Goal: Communication & Community: Answer question/provide support

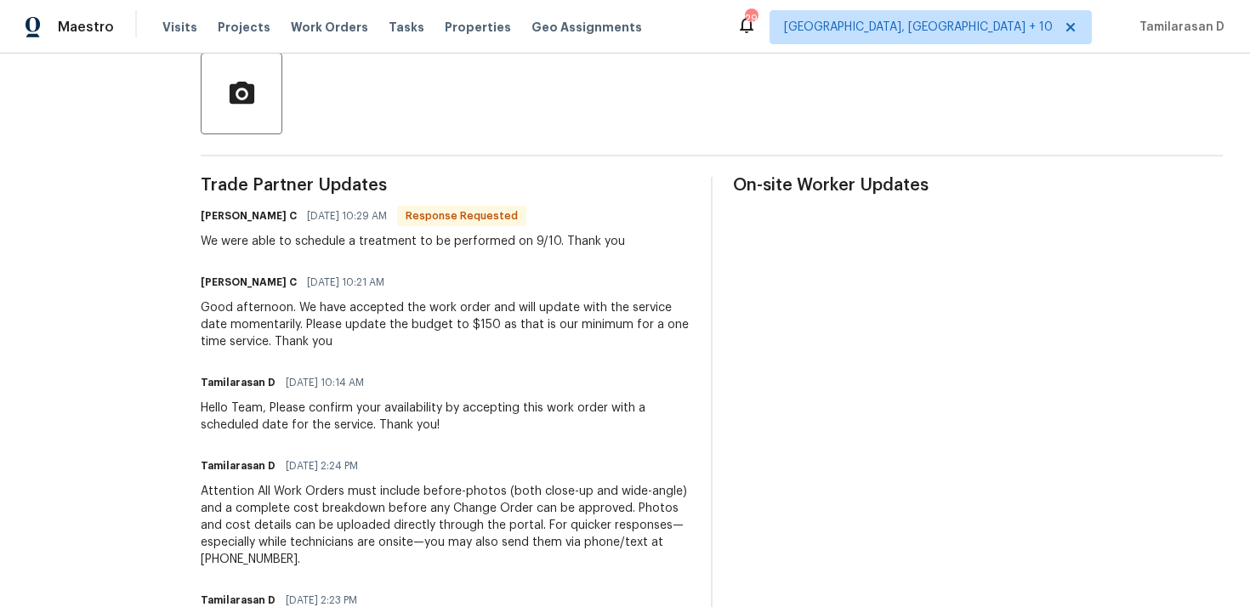
scroll to position [424, 0]
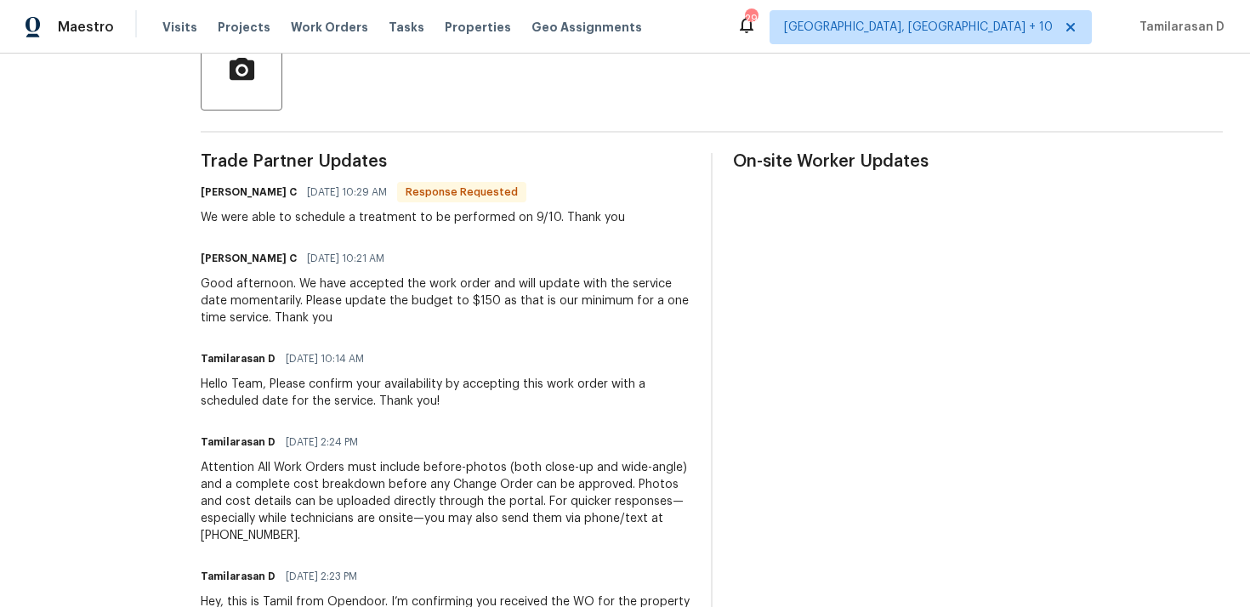
click at [317, 302] on div "Good afternoon. We have accepted the work order and will update with the servic…" at bounding box center [446, 300] width 490 height 51
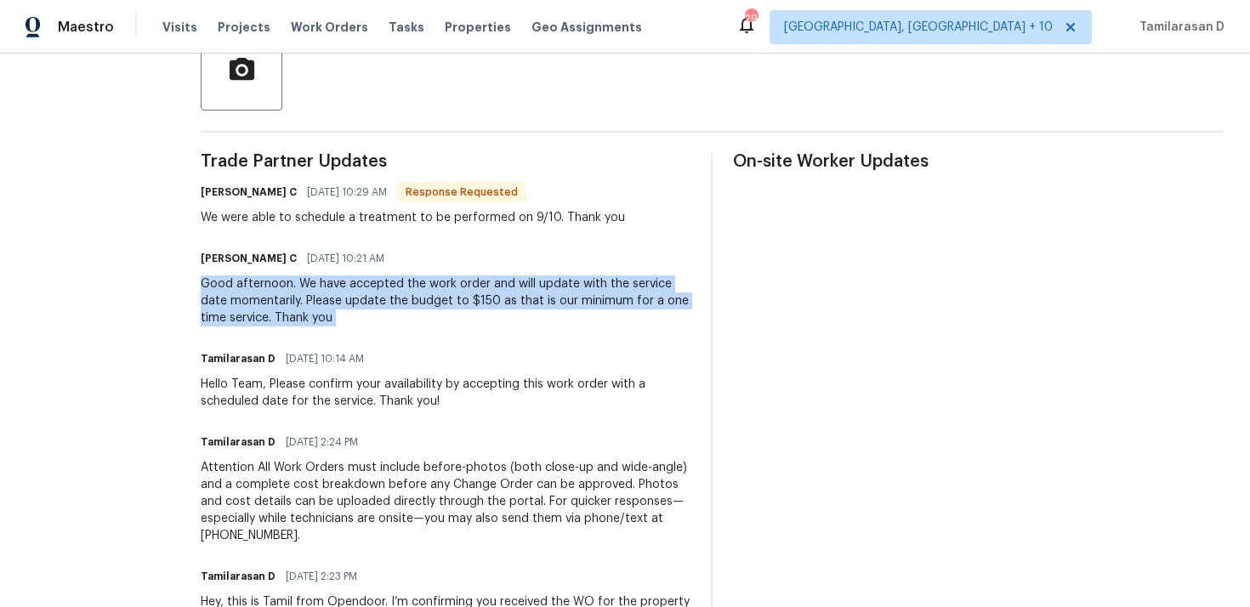
click at [340, 299] on div "Good afternoon. We have accepted the work order and will update with the servic…" at bounding box center [446, 300] width 490 height 51
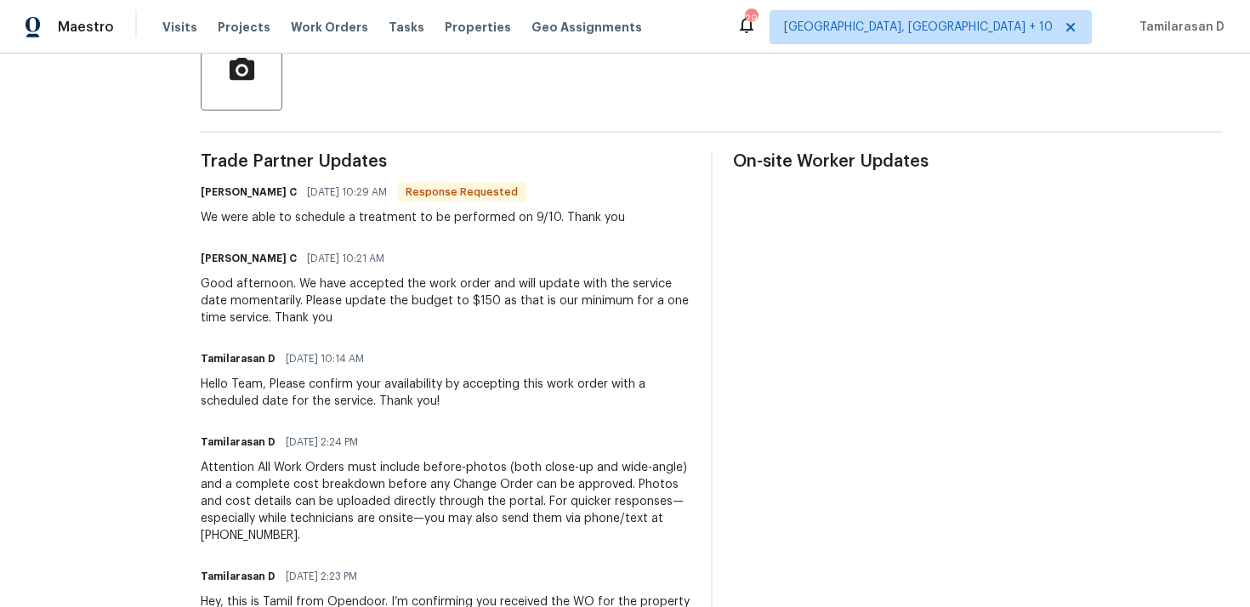
click at [340, 299] on div "Good afternoon. We have accepted the work order and will update with the servic…" at bounding box center [446, 300] width 490 height 51
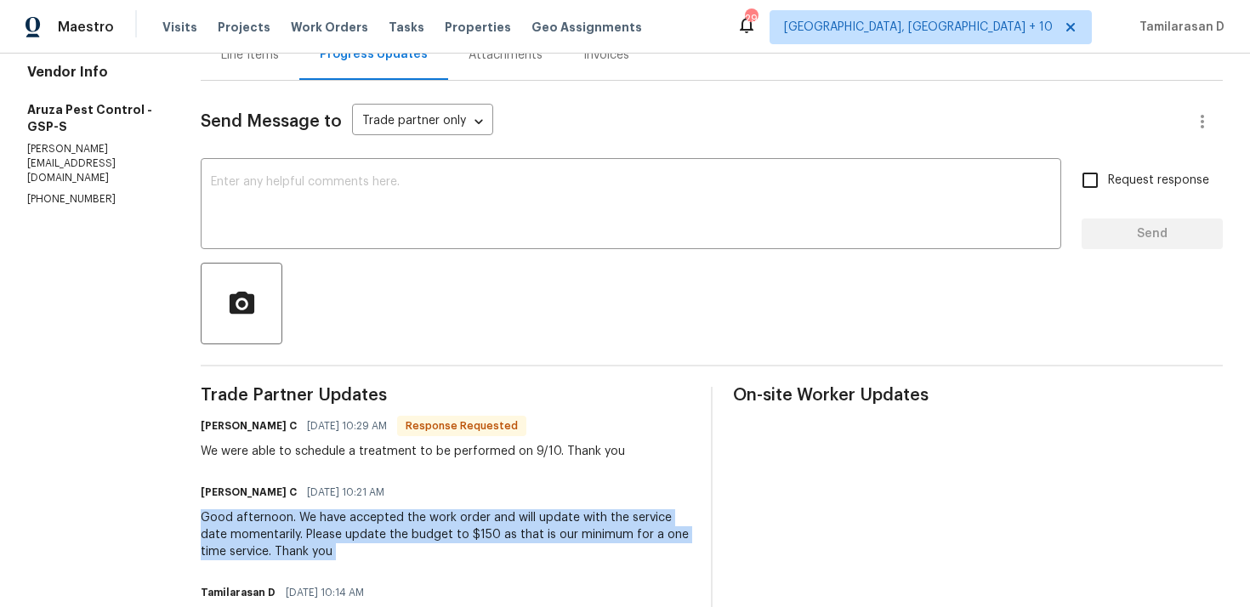
scroll to position [214, 0]
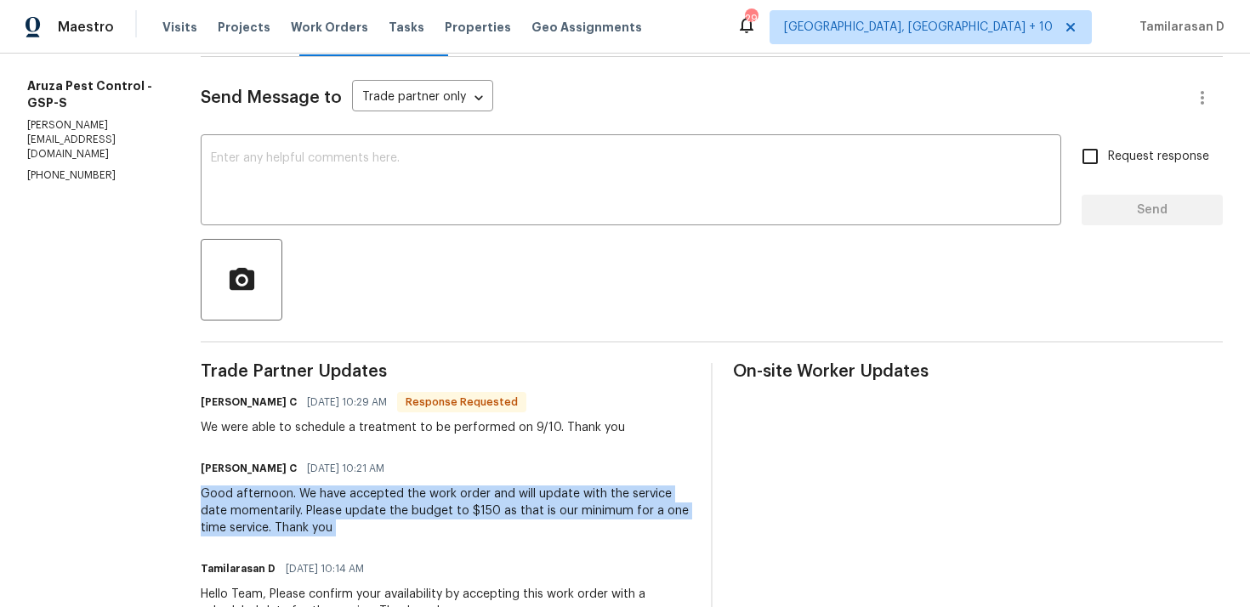
click at [343, 433] on div "We were able to schedule a treatment to be performed on 9/10. Thank you" at bounding box center [413, 427] width 424 height 17
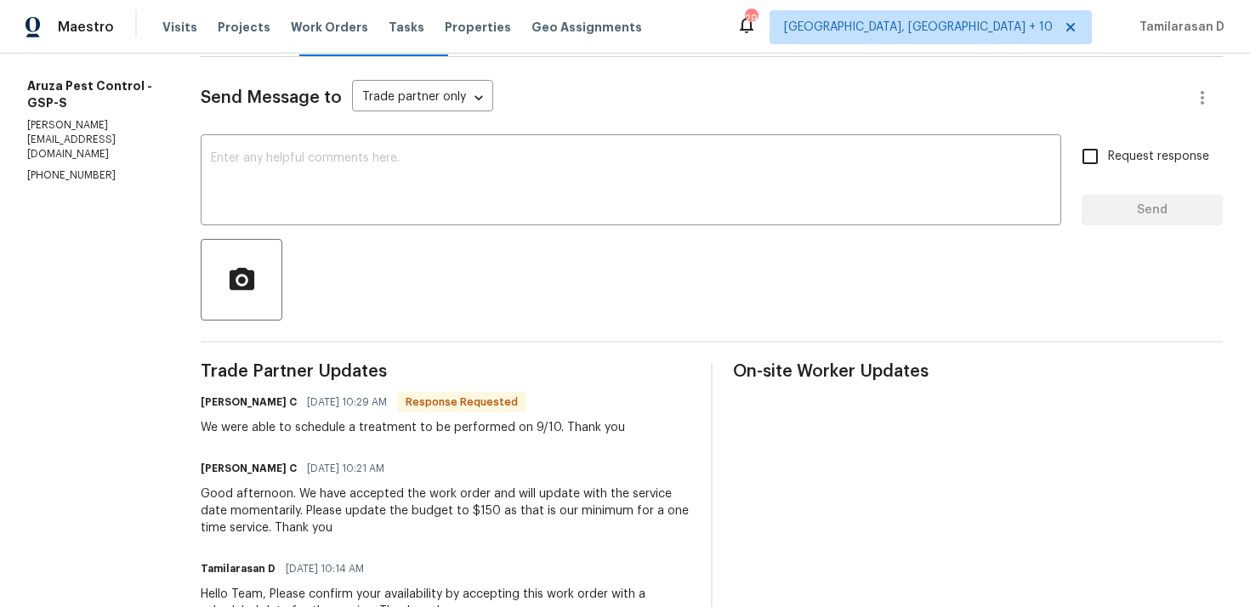
click at [343, 433] on div "We were able to schedule a treatment to be performed on 9/10. Thank you" at bounding box center [413, 427] width 424 height 17
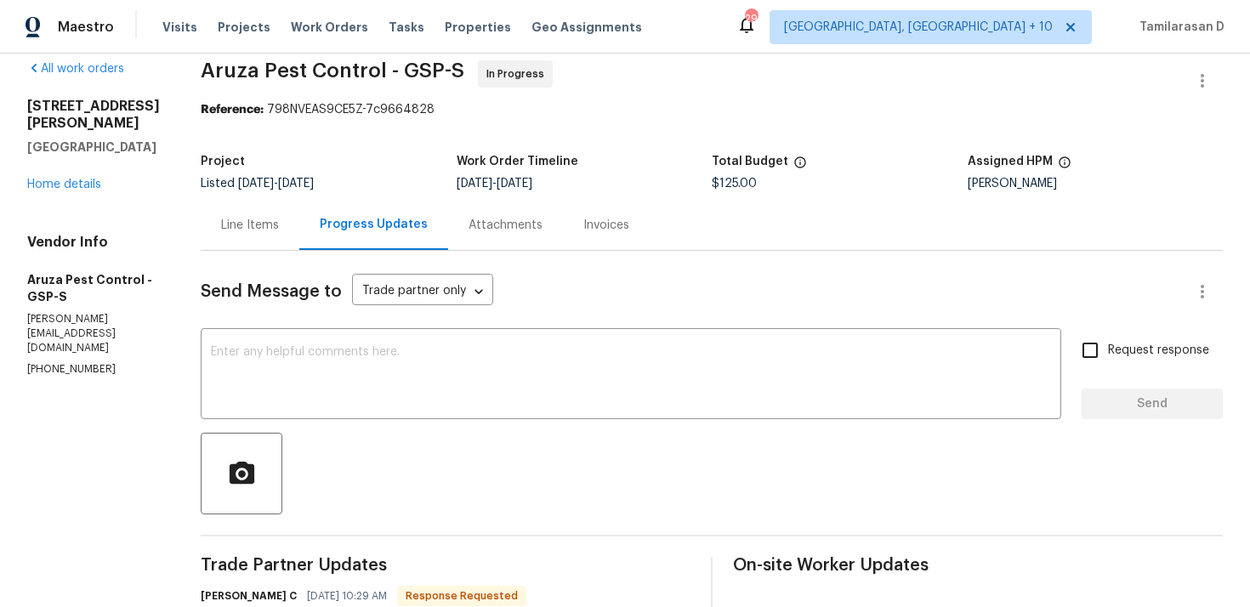
scroll to position [18, 0]
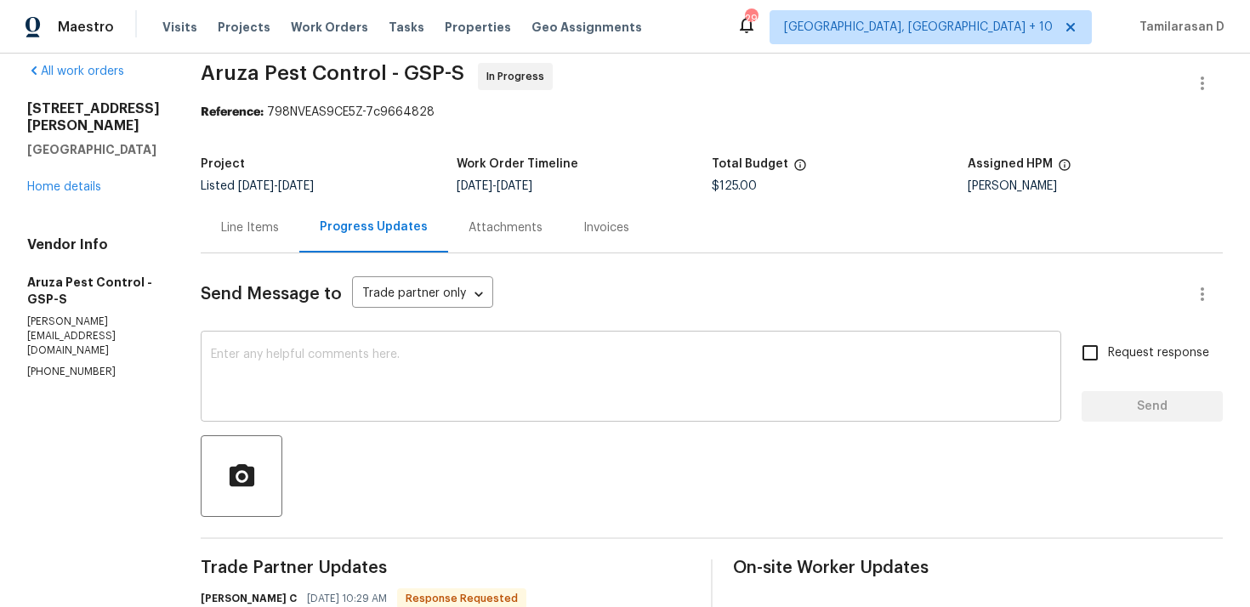
click at [366, 383] on textarea at bounding box center [631, 379] width 840 height 60
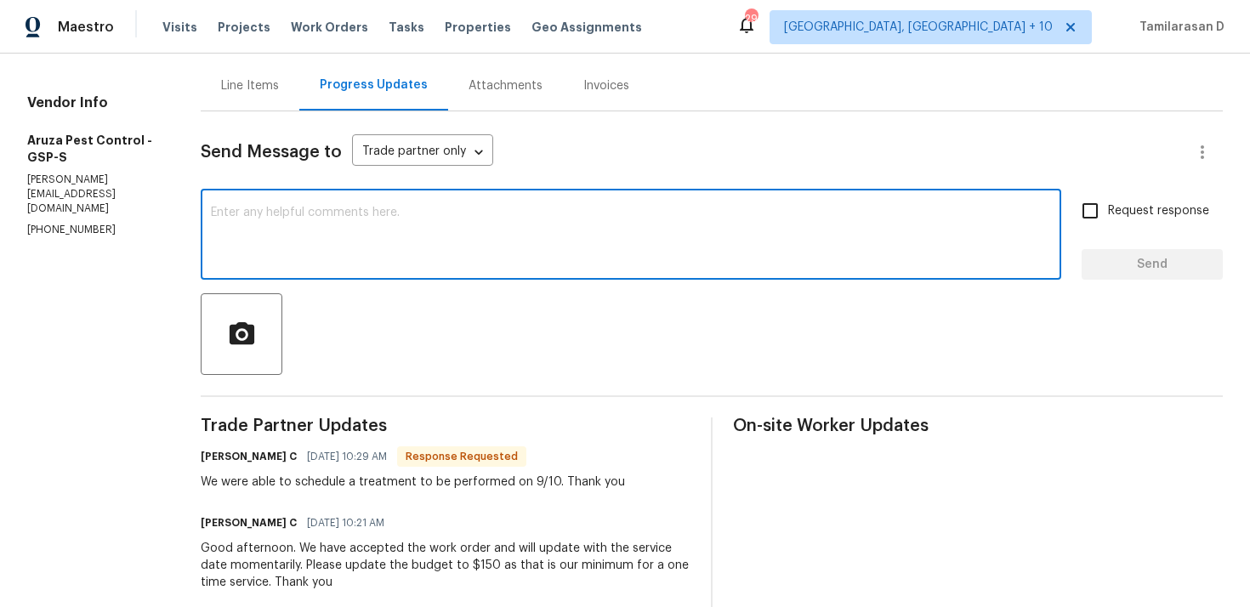
scroll to position [165, 0]
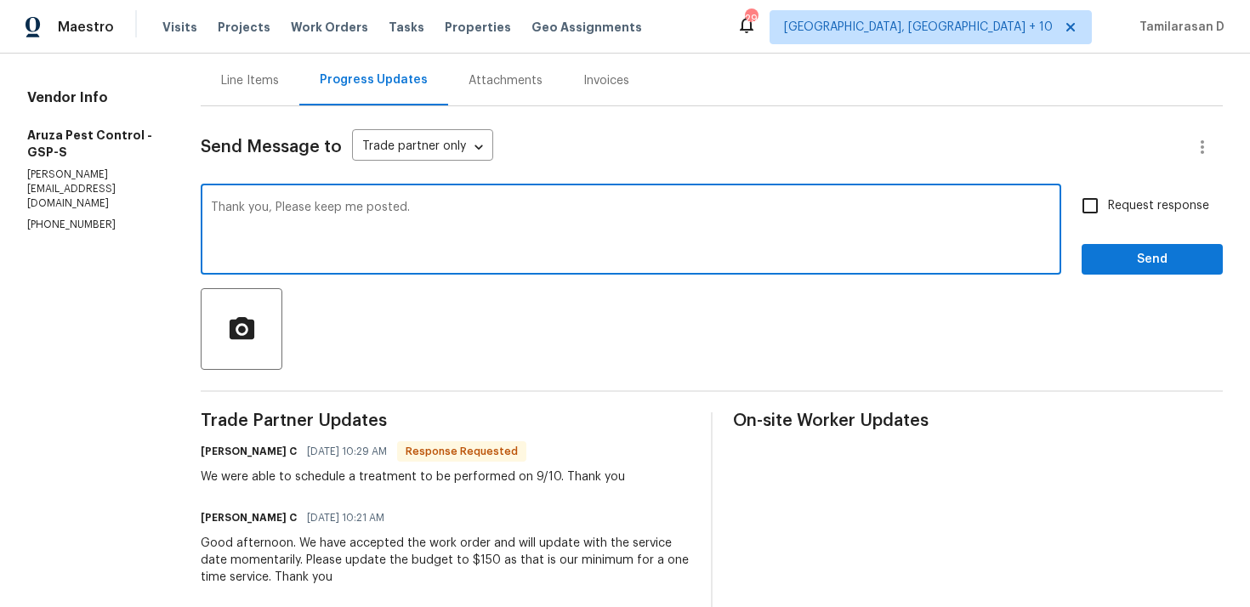
type textarea "Thank you, Please keep me posted."
click at [1116, 199] on span "Request response" at bounding box center [1158, 206] width 101 height 18
click at [1108, 199] on input "Request response" at bounding box center [1090, 206] width 36 height 36
checkbox input "true"
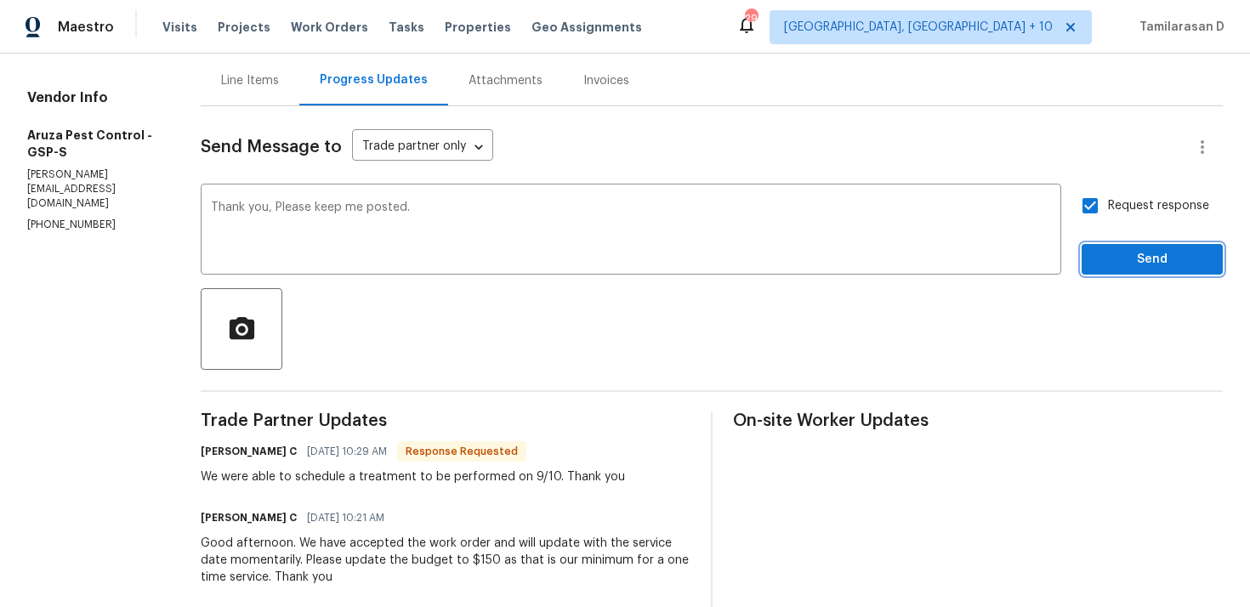
click at [1149, 259] on span "Send" at bounding box center [1152, 259] width 114 height 21
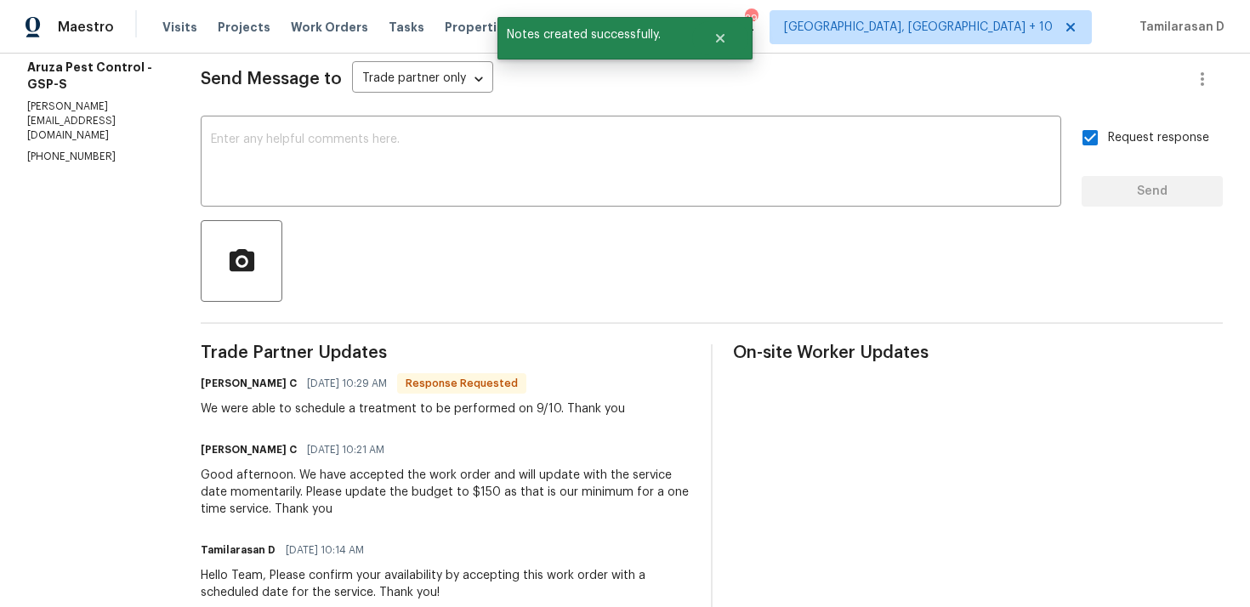
scroll to position [243, 0]
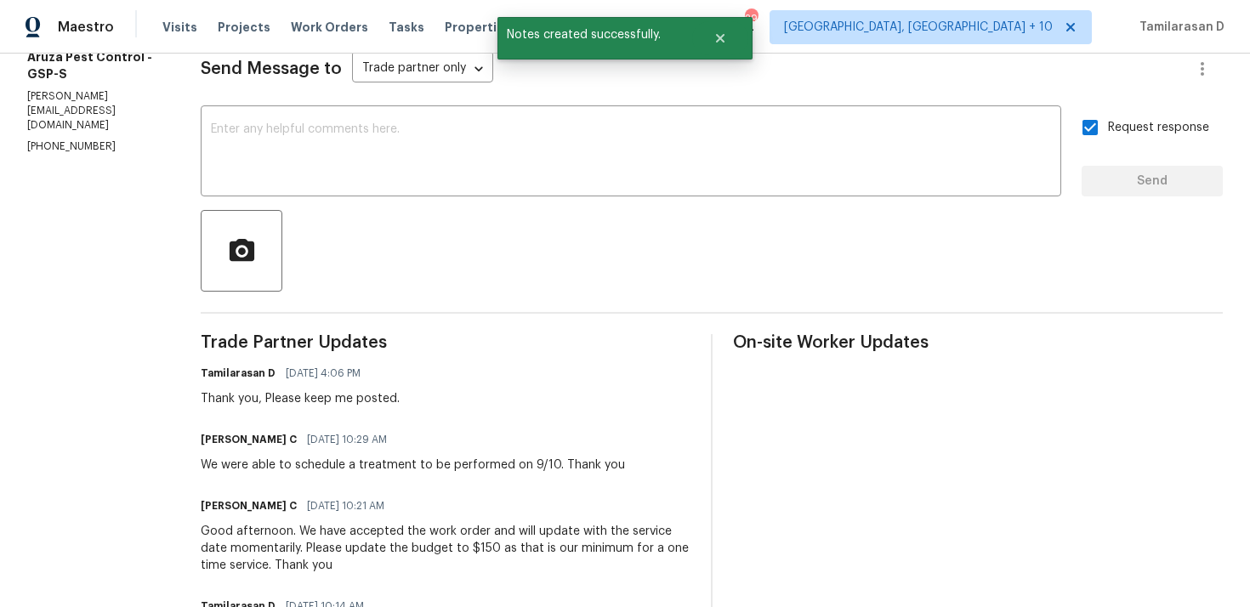
click at [343, 430] on div "[PERSON_NAME] C [DATE] 10:29 AM" at bounding box center [413, 440] width 424 height 24
click at [331, 462] on div "We were able to schedule a treatment to be performed on 9/10. Thank you" at bounding box center [413, 465] width 424 height 17
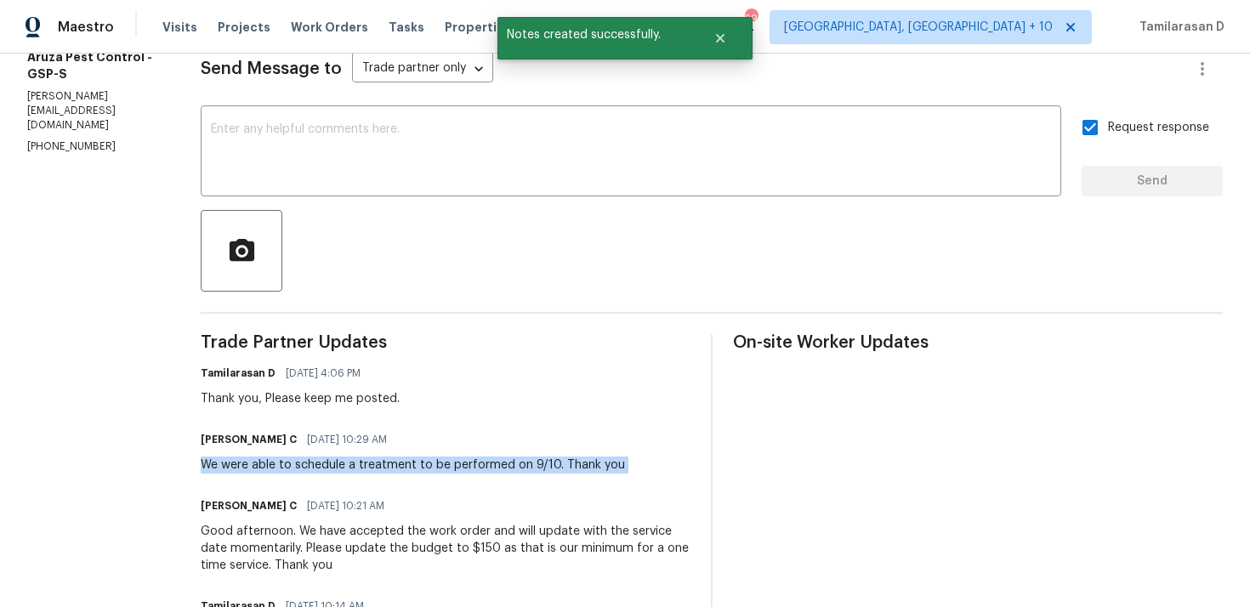
copy div "We were able to schedule a treatment to be performed on 9/10. Thank you"
click at [329, 542] on div "Good afternoon. We have accepted the work order and will update with the servic…" at bounding box center [446, 548] width 490 height 51
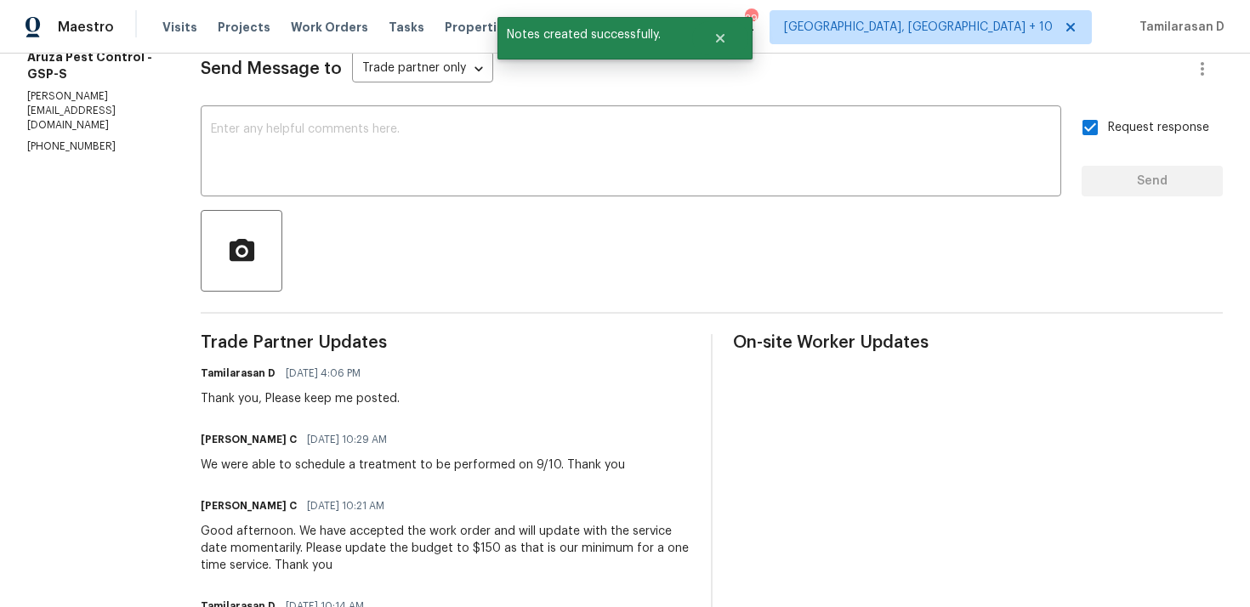
click at [329, 542] on div "Good afternoon. We have accepted the work order and will update with the servic…" at bounding box center [446, 548] width 490 height 51
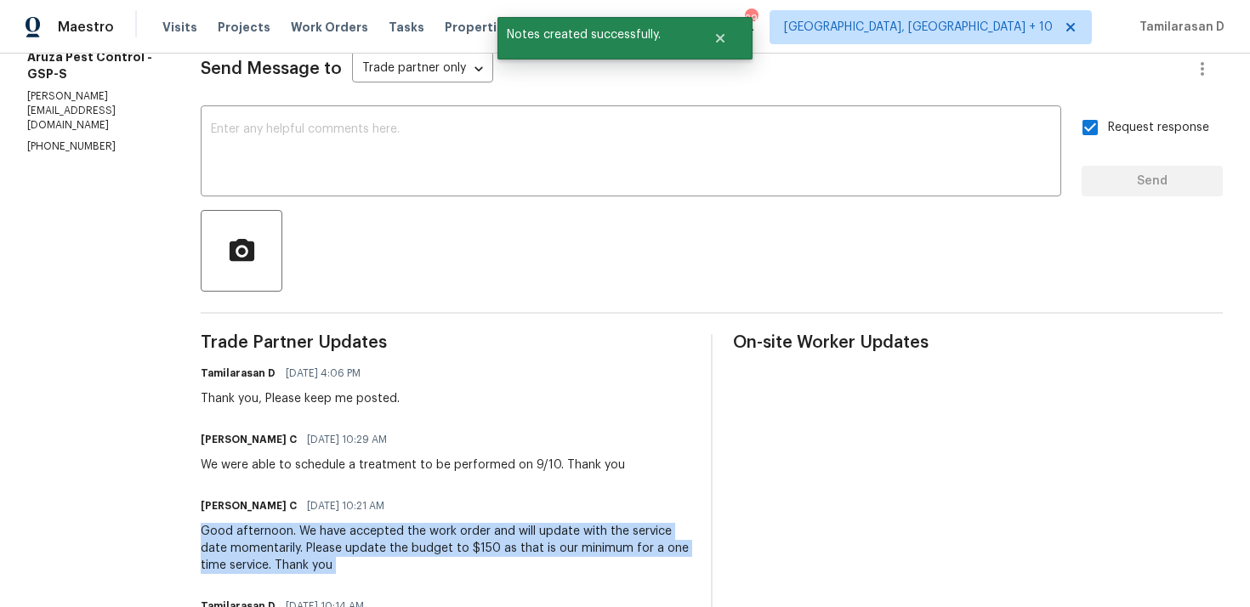
copy div "Good afternoon. We have accepted the work order and will update with the servic…"
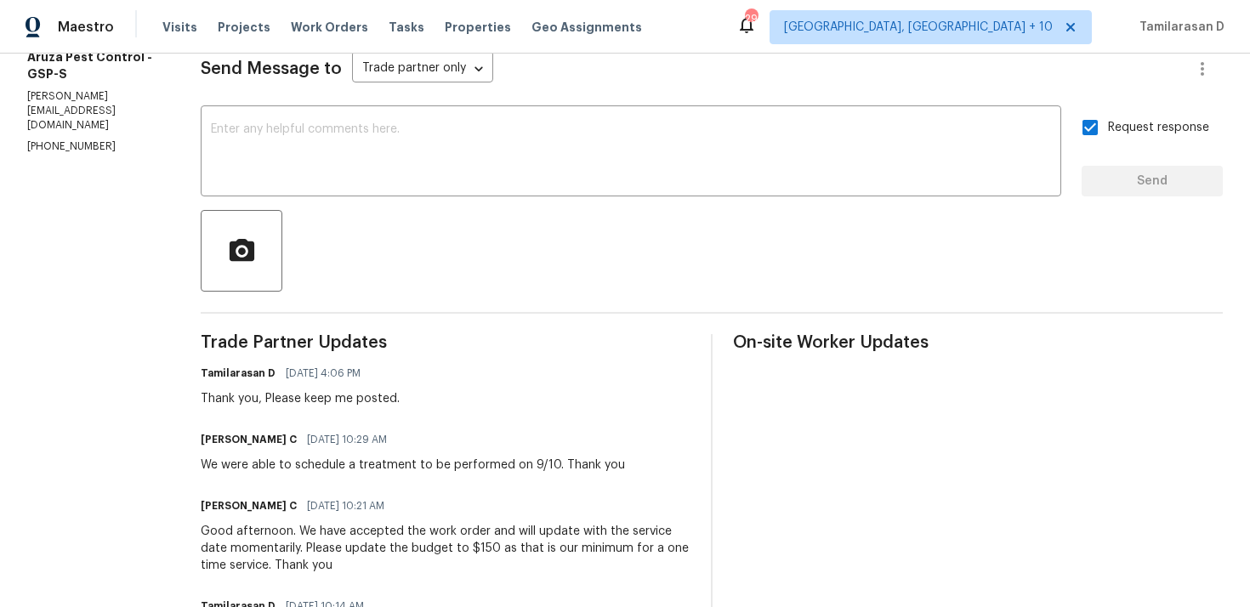
click at [321, 461] on div "We were able to schedule a treatment to be performed on 9/10. Thank you" at bounding box center [413, 465] width 424 height 17
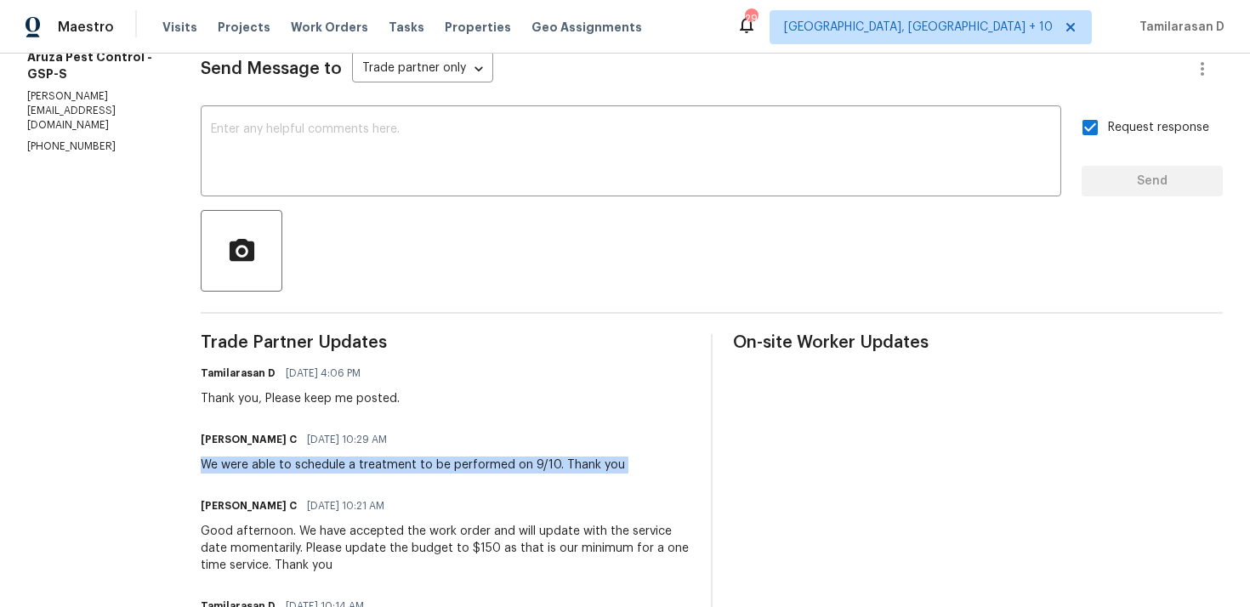
copy div "We were able to schedule a treatment to be performed on 9/10. Thank you"
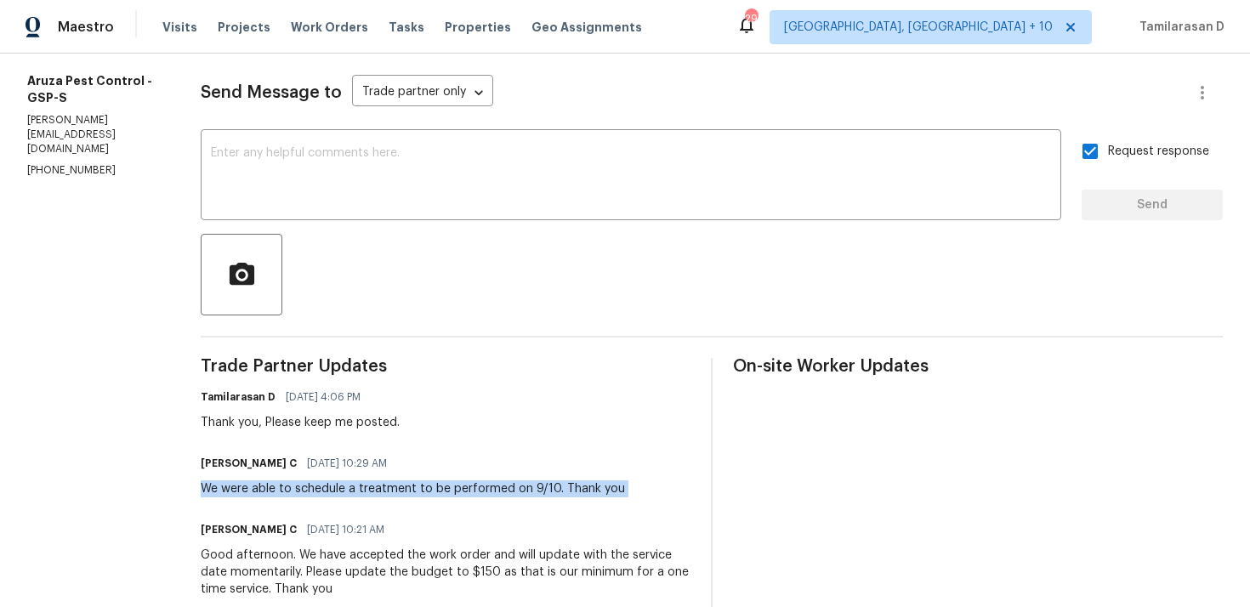
scroll to position [220, 0]
click at [378, 490] on div "We were able to schedule a treatment to be performed on 9/10. Thank you" at bounding box center [413, 488] width 424 height 17
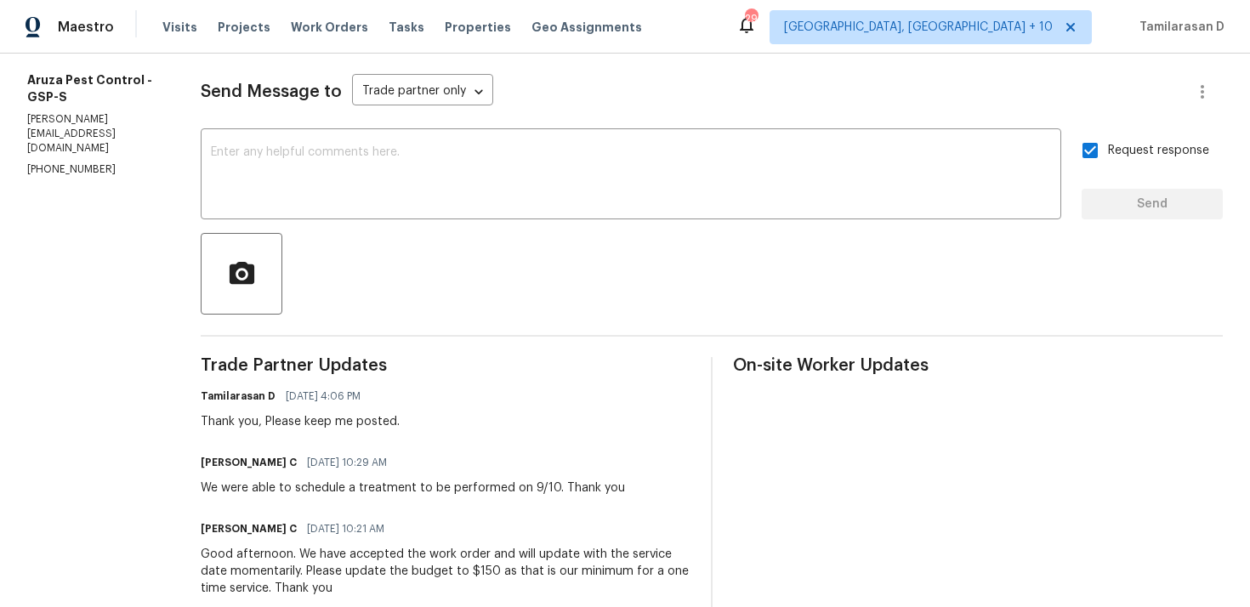
click at [378, 490] on div "We were able to schedule a treatment to be performed on 9/10. Thank you" at bounding box center [413, 488] width 424 height 17
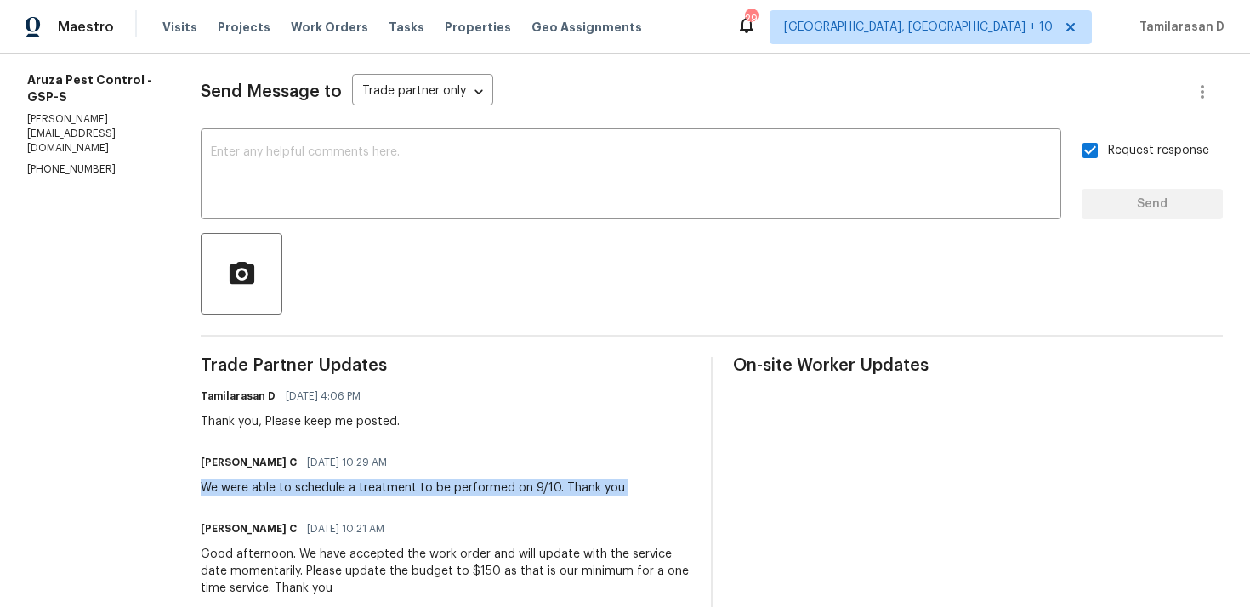
click at [409, 453] on div "[PERSON_NAME] C [DATE] 10:29 AM" at bounding box center [413, 463] width 424 height 24
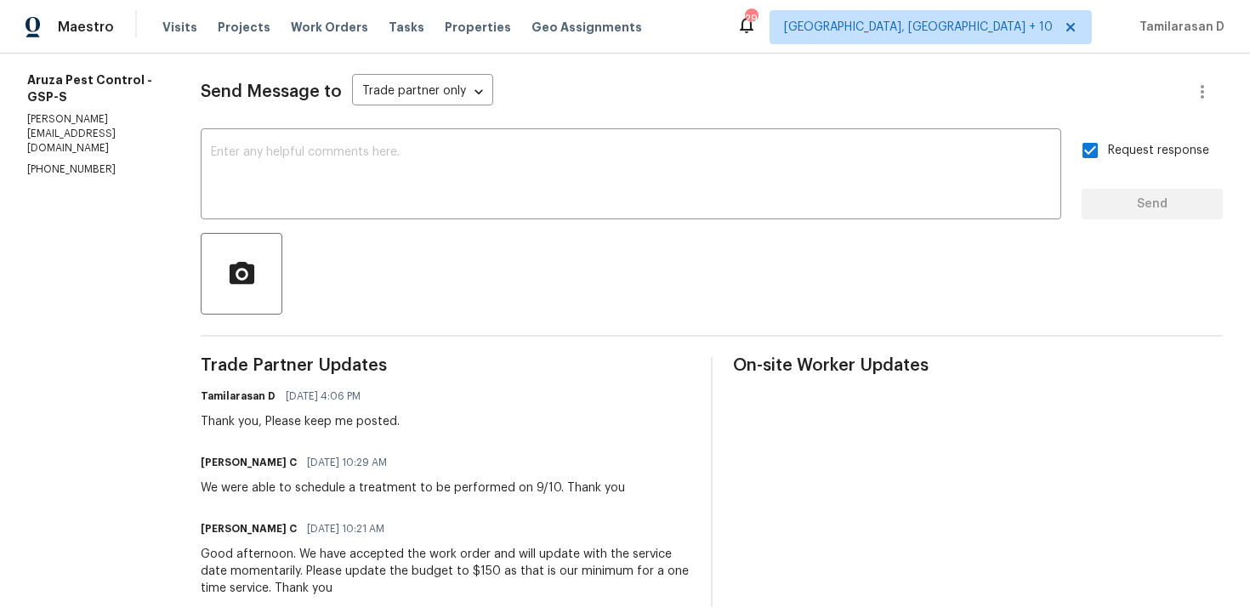
click at [389, 480] on div "We were able to schedule a treatment to be performed on 9/10. Thank you" at bounding box center [413, 488] width 424 height 17
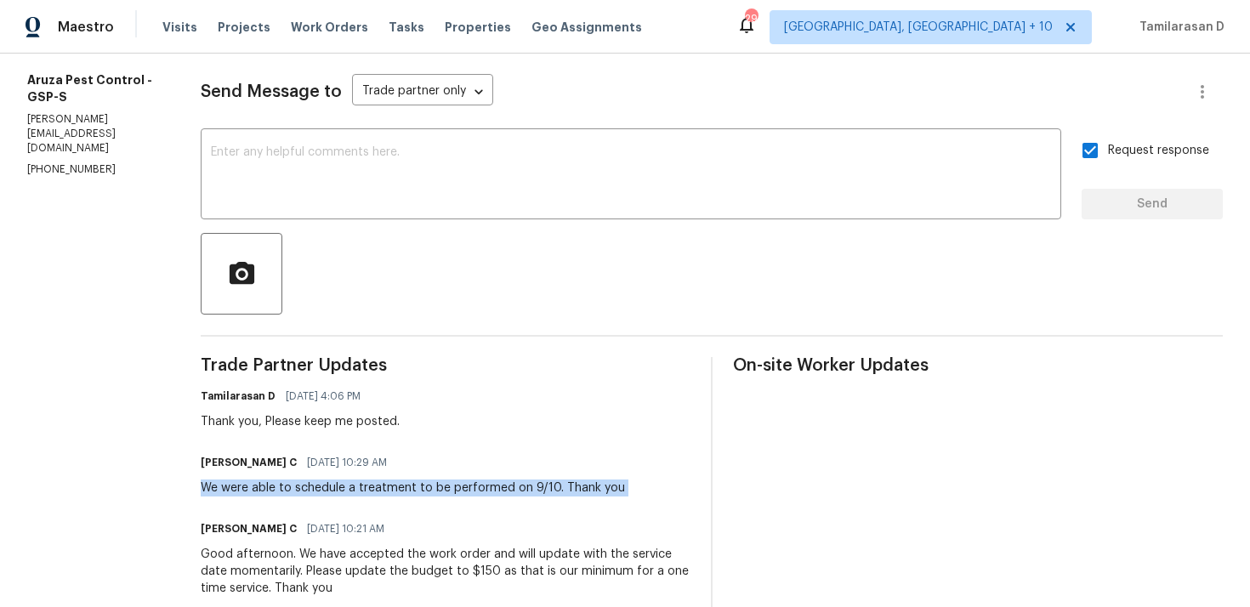
click at [290, 486] on div "We were able to schedule a treatment to be performed on 9/10. Thank you" at bounding box center [413, 488] width 424 height 17
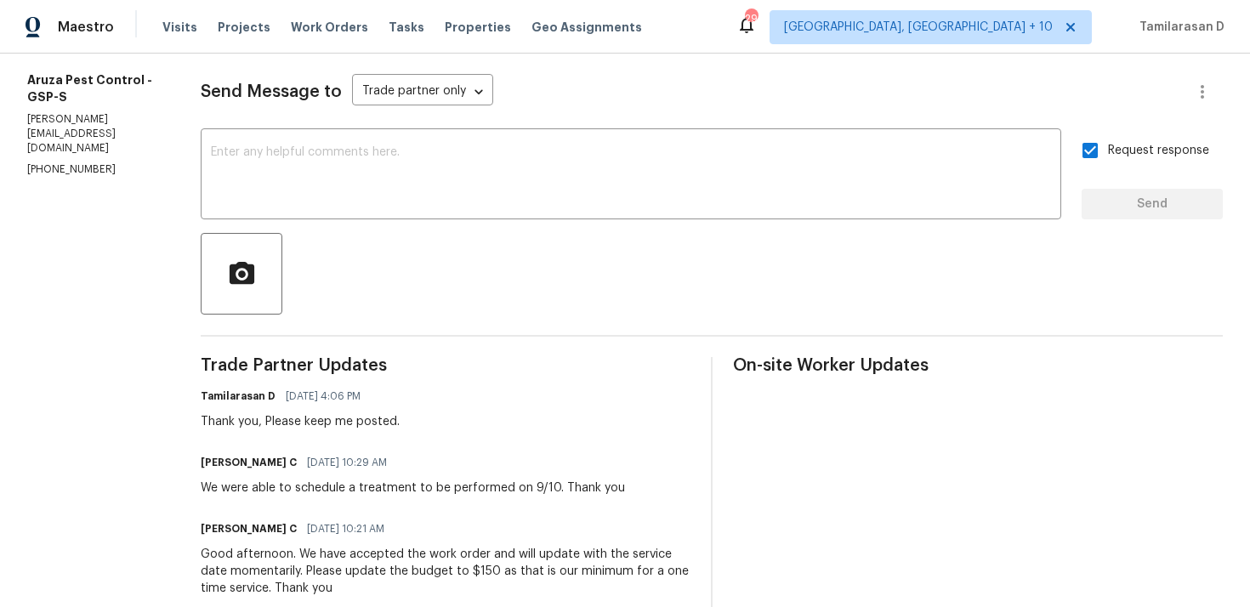
click at [290, 486] on div "We were able to schedule a treatment to be performed on 9/10. Thank you" at bounding box center [413, 488] width 424 height 17
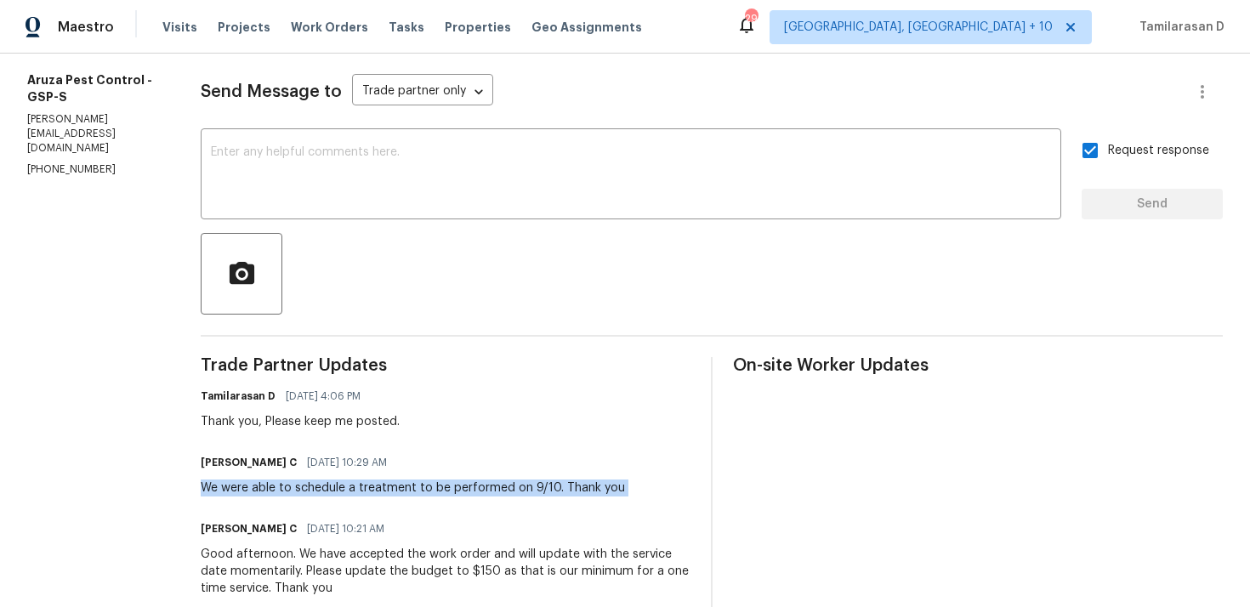
click at [327, 422] on div "Thank you, Please keep me posted." at bounding box center [300, 421] width 199 height 17
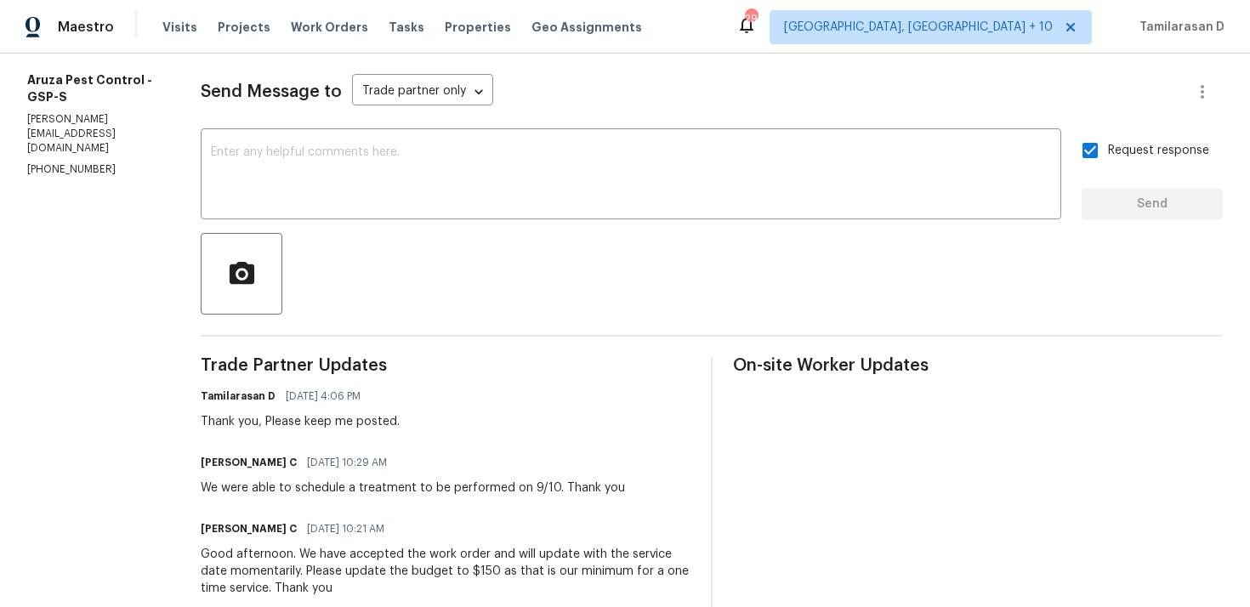
click at [327, 422] on div "Thank you, Please keep me posted." at bounding box center [300, 421] width 199 height 17
click at [355, 486] on div "We were able to schedule a treatment to be performed on 9/10. Thank you" at bounding box center [413, 488] width 424 height 17
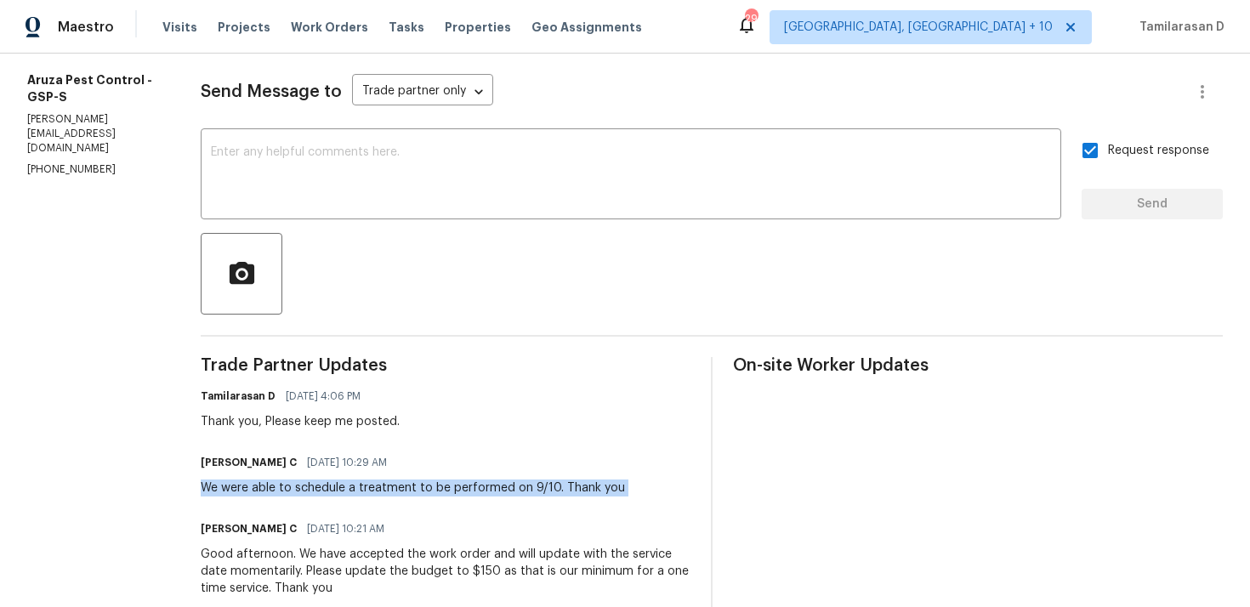
click at [320, 421] on div "Thank you, Please keep me posted." at bounding box center [300, 421] width 199 height 17
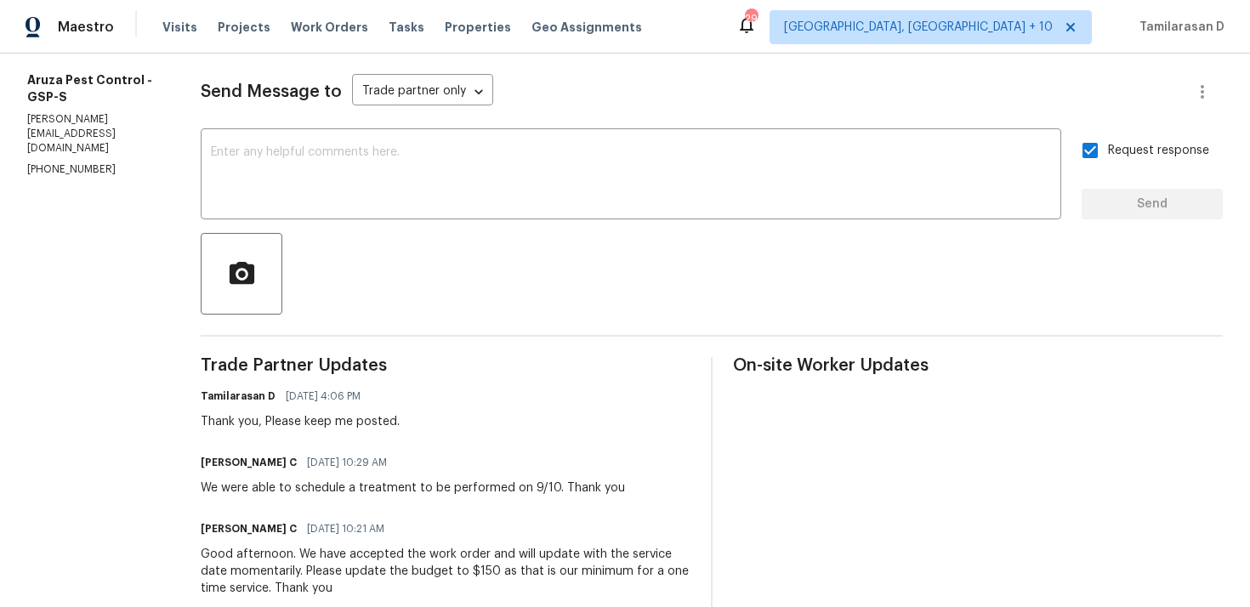
click at [320, 421] on div "Thank you, Please keep me posted." at bounding box center [300, 421] width 199 height 17
click at [256, 489] on div "We were able to schedule a treatment to be performed on 9/10. Thank you" at bounding box center [413, 488] width 424 height 17
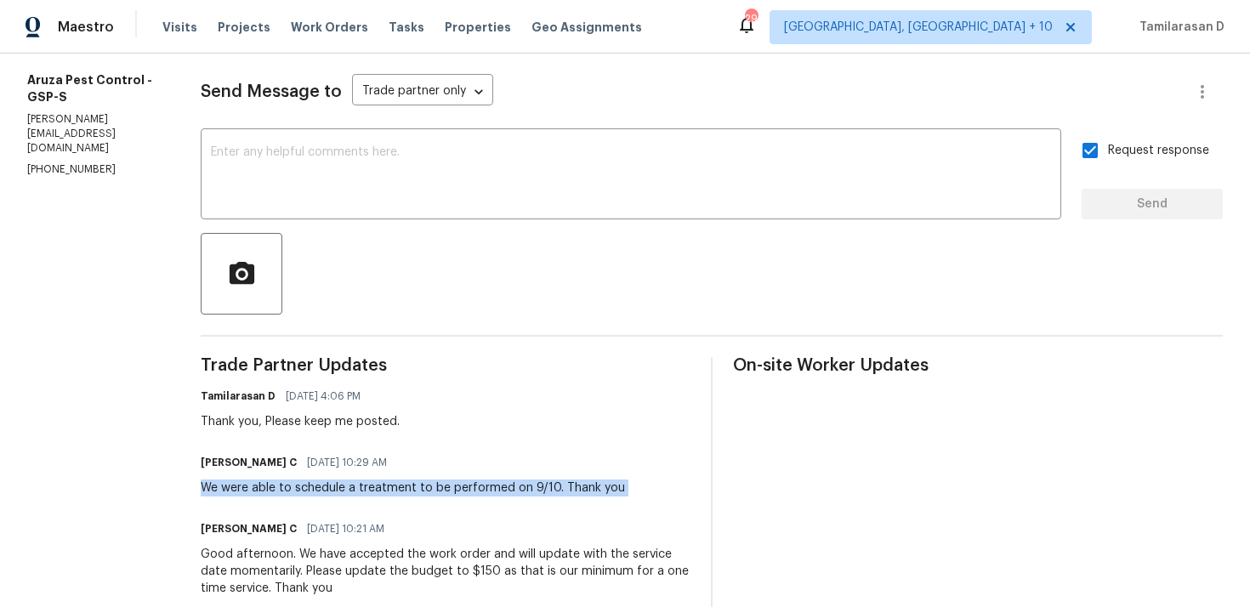
click at [247, 489] on div "We were able to schedule a treatment to be performed on 9/10. Thank you" at bounding box center [413, 488] width 424 height 17
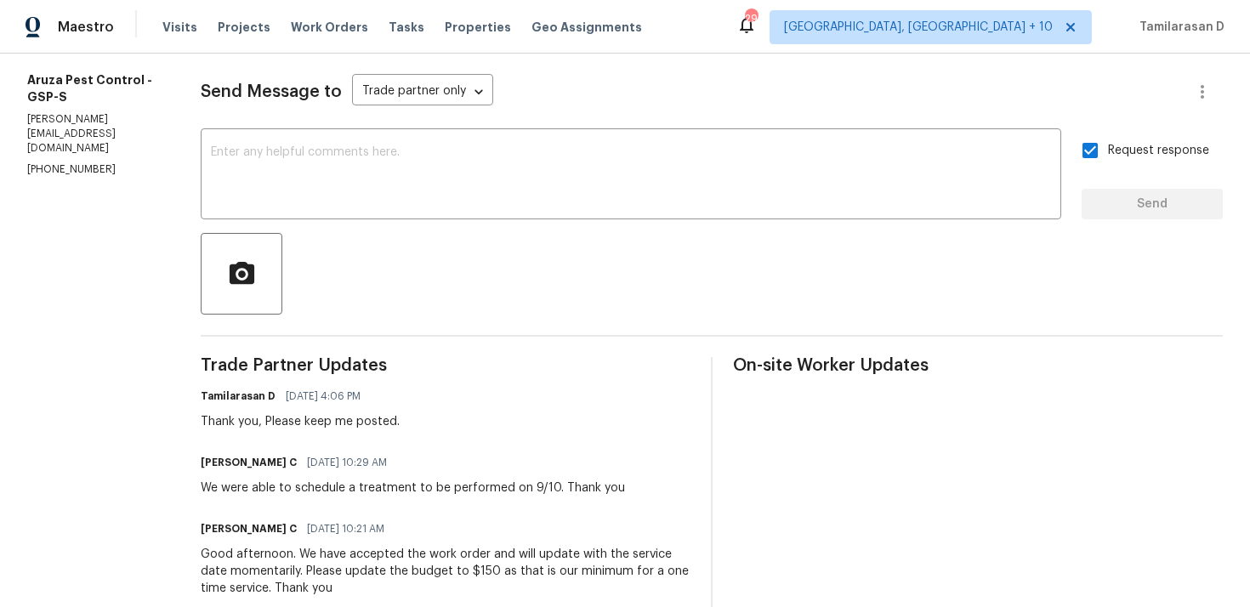
click at [247, 489] on div "We were able to schedule a treatment to be performed on 9/10. Thank you" at bounding box center [413, 488] width 424 height 17
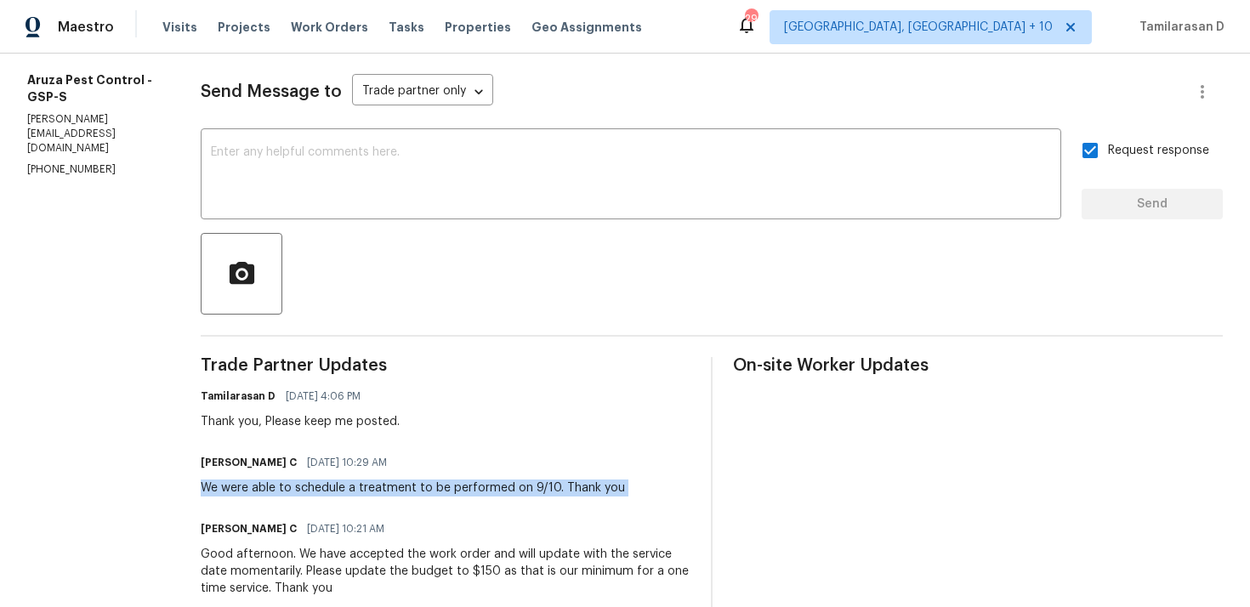
click at [273, 416] on div "Thank you, Please keep me posted." at bounding box center [300, 421] width 199 height 17
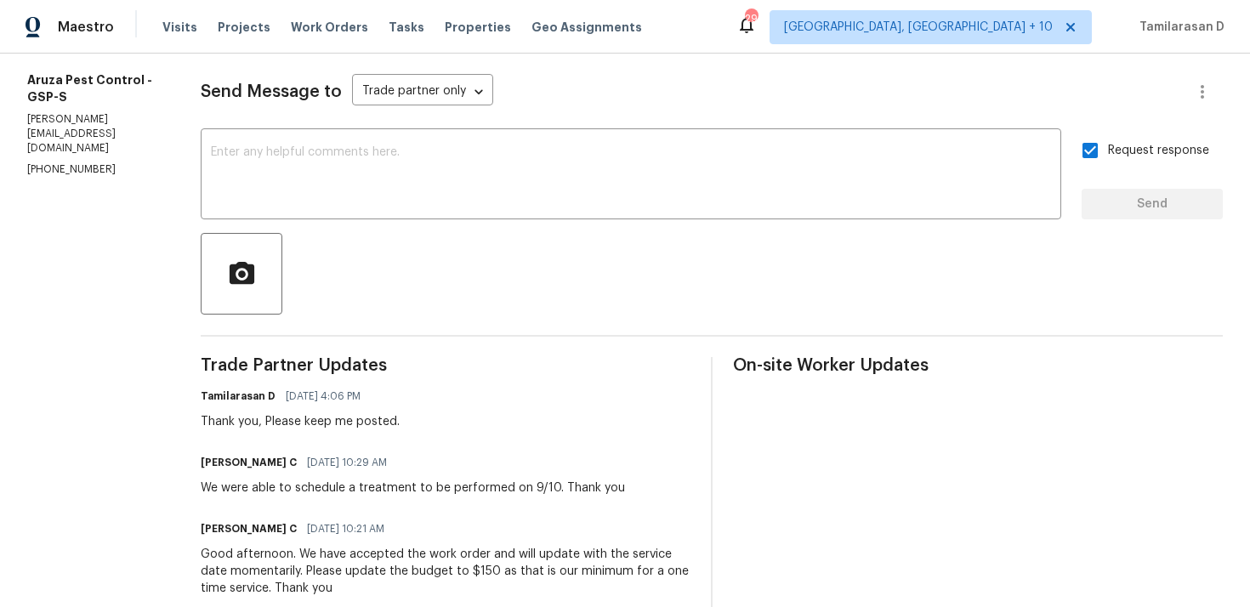
click at [273, 416] on div "Thank you, Please keep me posted." at bounding box center [300, 421] width 199 height 17
click at [267, 490] on div "We were able to schedule a treatment to be performed on 9/10. Thank you" at bounding box center [413, 488] width 424 height 17
click at [285, 415] on div "Thank you, Please keep me posted." at bounding box center [300, 421] width 199 height 17
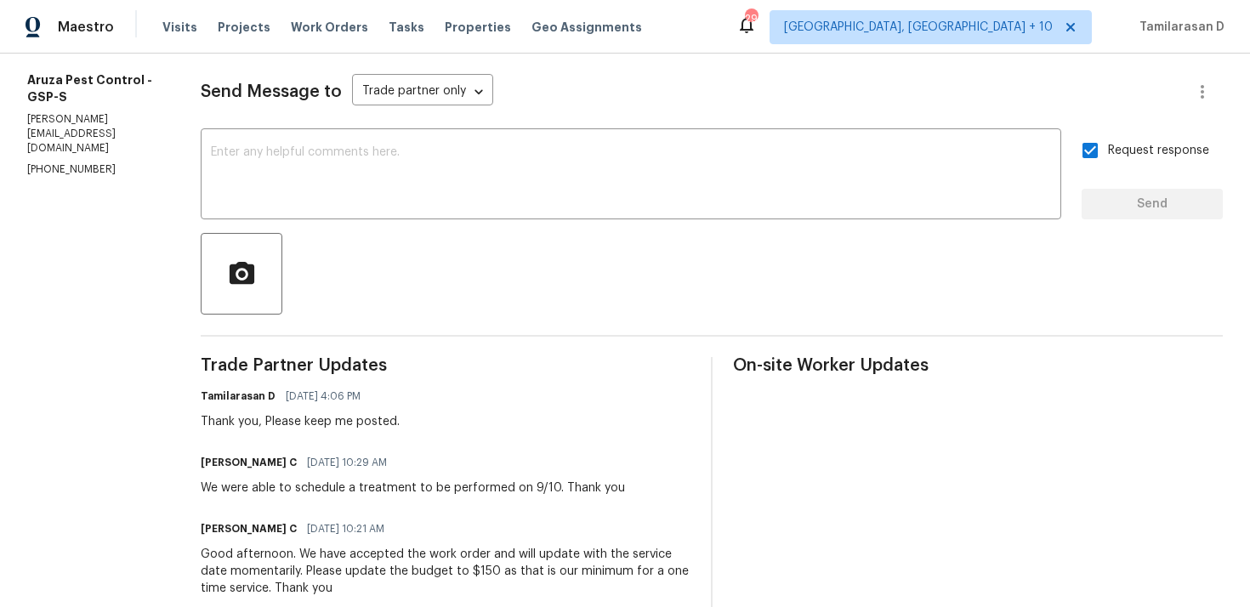
click at [285, 415] on div "Thank you, Please keep me posted." at bounding box center [300, 421] width 199 height 17
click at [300, 486] on div "We were able to schedule a treatment to be performed on 9/10. Thank you" at bounding box center [413, 488] width 424 height 17
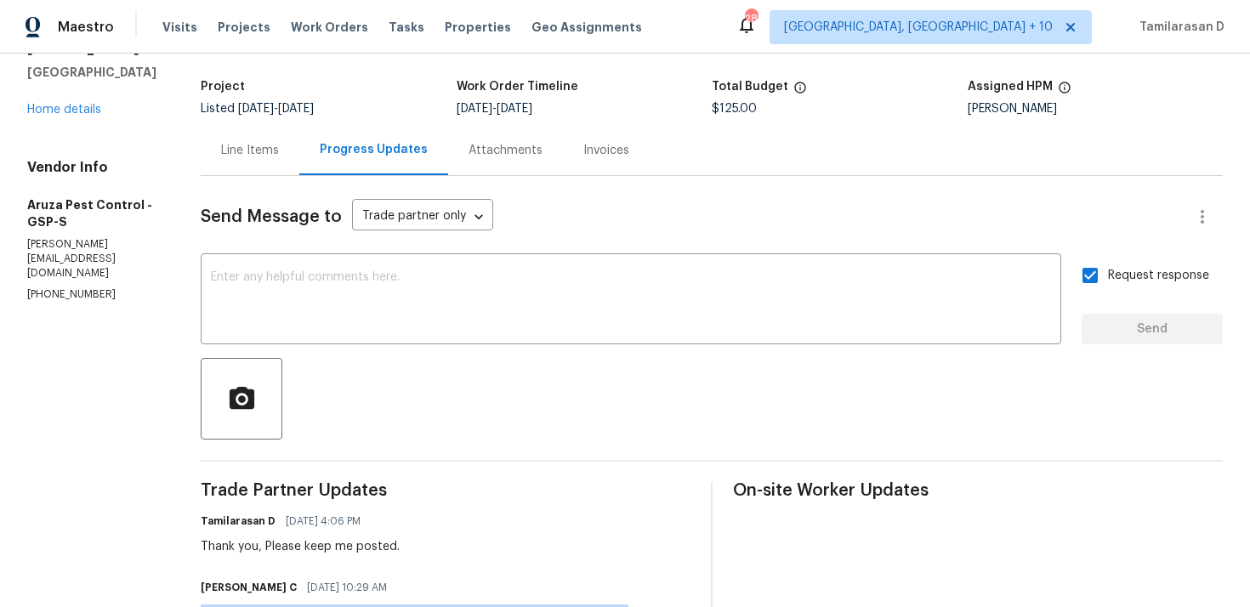
scroll to position [73, 0]
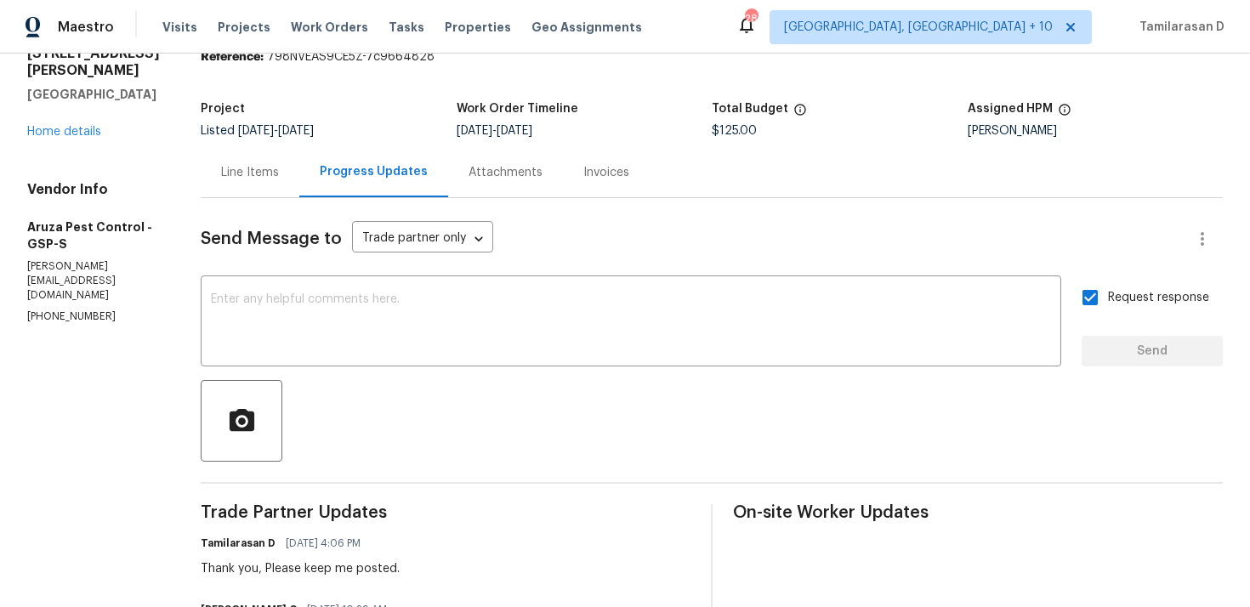
click at [416, 409] on div at bounding box center [712, 421] width 1022 height 82
